Goal: Complete application form: Complete application form

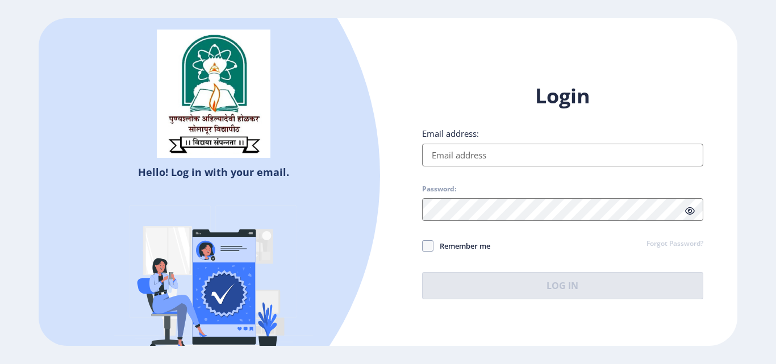
click at [467, 156] on input "Email address:" at bounding box center [562, 155] width 281 height 23
type input "[EMAIL_ADDRESS][DOMAIN_NAME]"
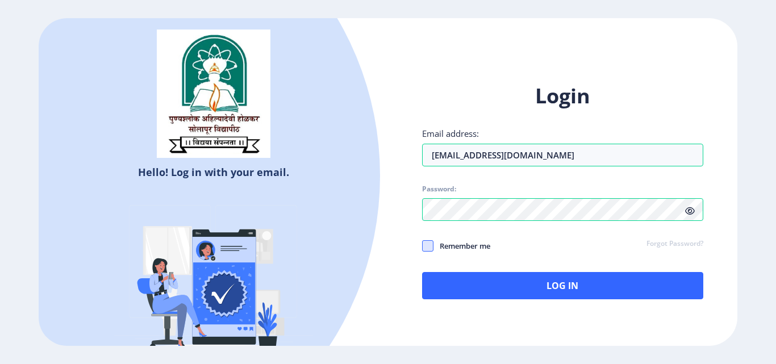
click at [431, 245] on span at bounding box center [427, 245] width 11 height 11
click at [423, 246] on input "Remember me" at bounding box center [422, 246] width 1 height 1
checkbox input "true"
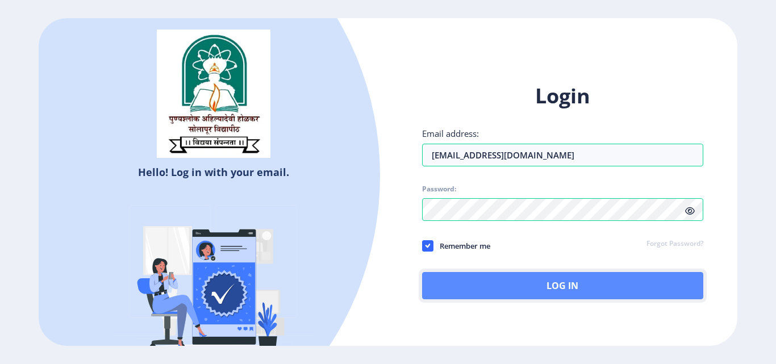
click at [498, 282] on button "Log In" at bounding box center [562, 285] width 281 height 27
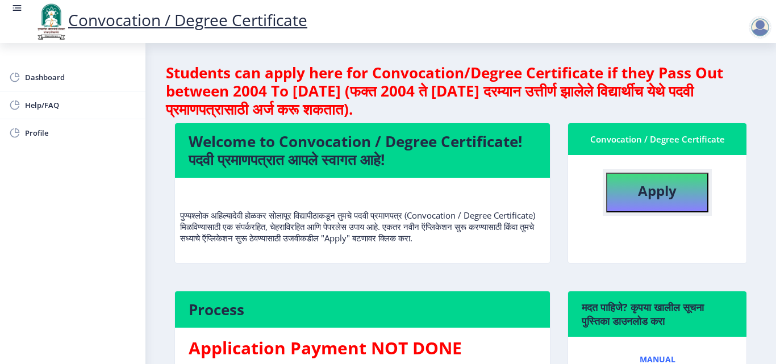
click at [652, 201] on button "Apply" at bounding box center [657, 193] width 102 height 40
select select
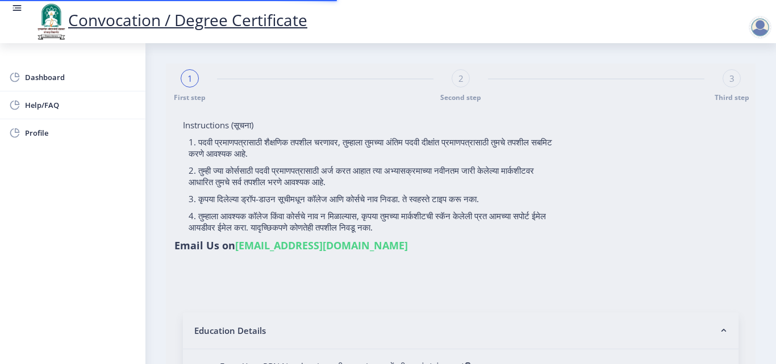
type input "[PERSON_NAME]"
